Goal: Transaction & Acquisition: Subscribe to service/newsletter

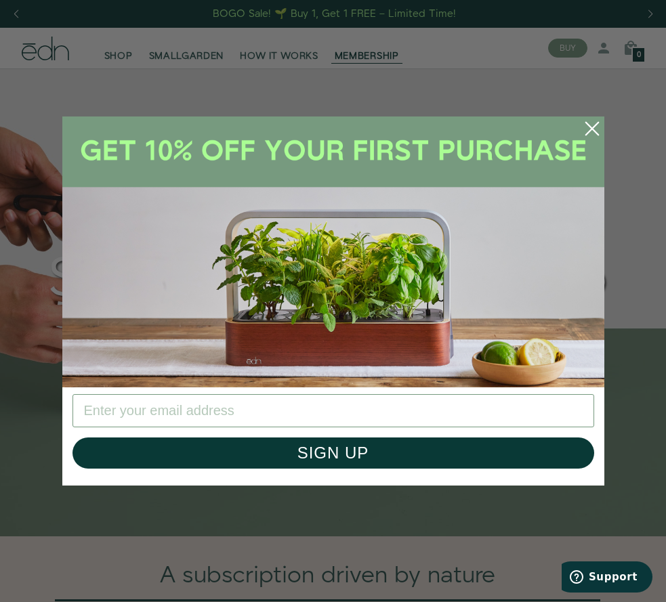
click at [239, 187] on img "POPUP Form" at bounding box center [333, 252] width 542 height 271
click at [594, 133] on circle "Close dialog" at bounding box center [592, 129] width 30 height 30
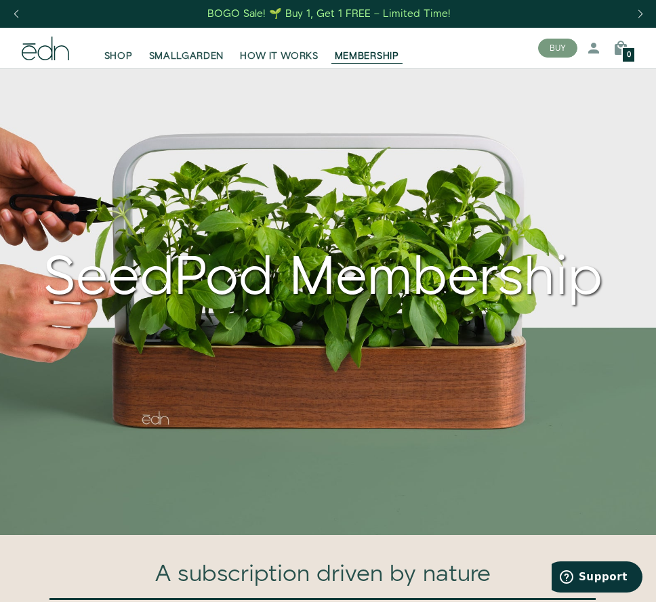
drag, startPoint x: 215, startPoint y: 1, endPoint x: 52, endPoint y: 137, distance: 212.7
click at [52, 137] on div "SeedPod Membership" at bounding box center [323, 288] width 602 height 331
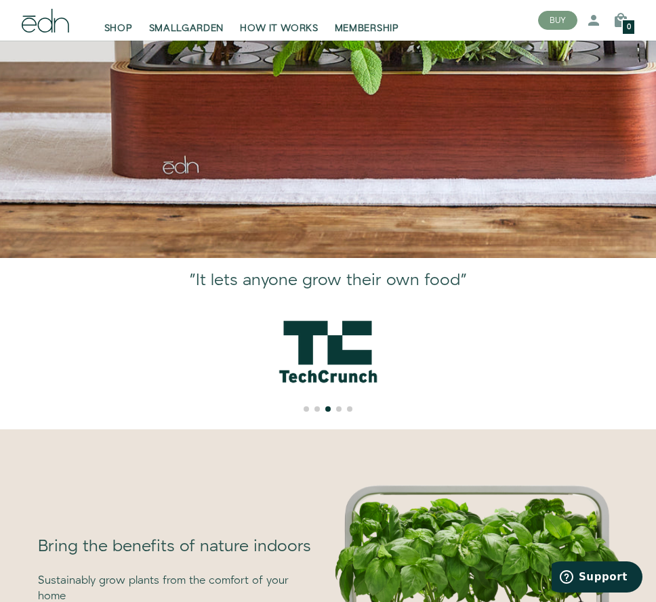
scroll to position [474, 0]
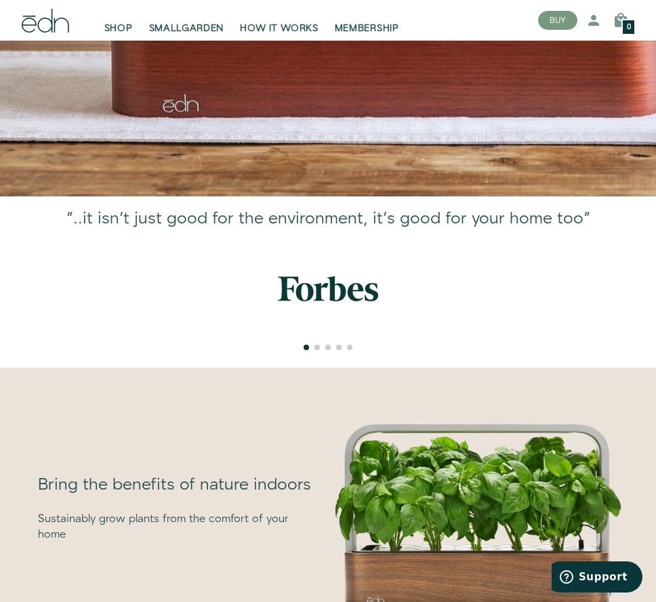
click at [236, 259] on div "1 / 5" at bounding box center [328, 290] width 656 height 102
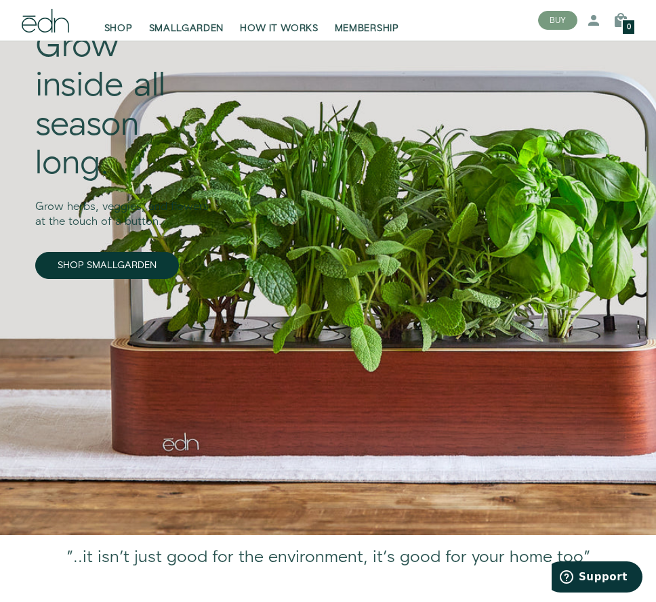
scroll to position [0, 0]
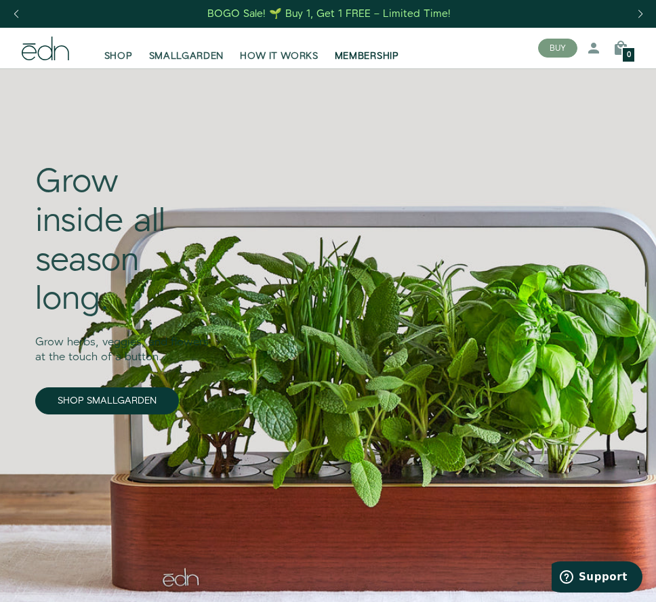
click at [351, 49] on link "MEMBERSHIP" at bounding box center [367, 48] width 81 height 30
